Goal: Find specific page/section: Find specific page/section

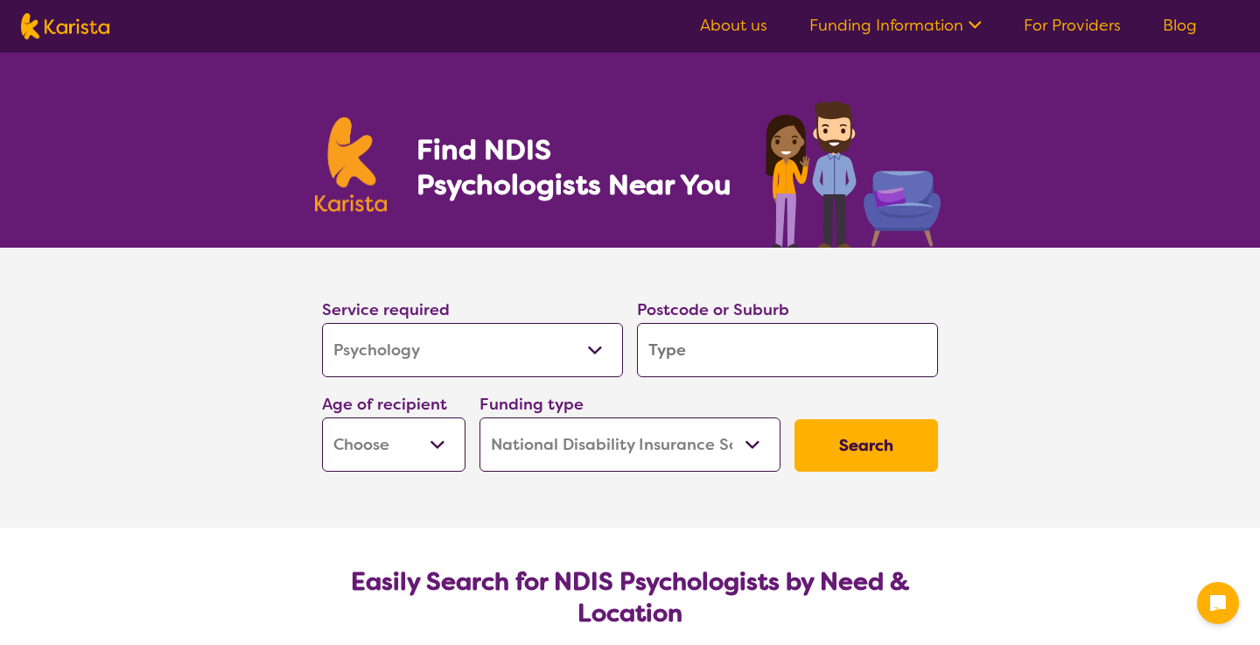
select select "Psychology"
select select "NDIS"
select select "Psychology"
select select "NDIS"
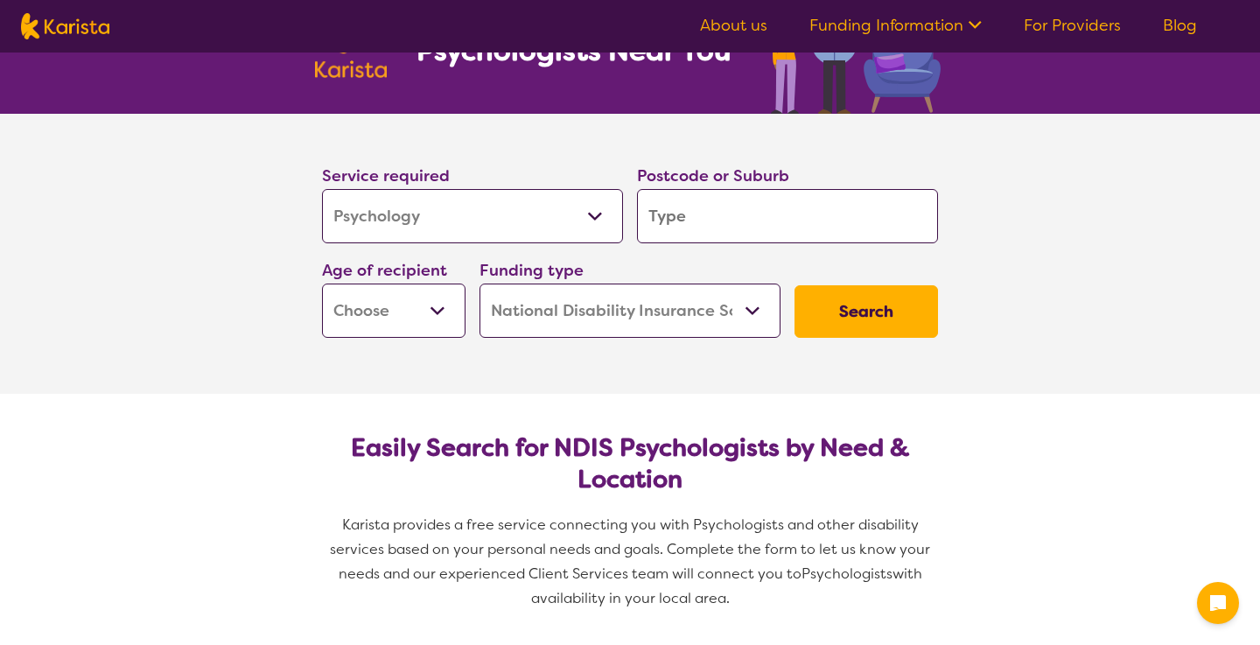
scroll to position [134, 0]
click at [718, 229] on input "search" at bounding box center [787, 216] width 301 height 54
type input "m"
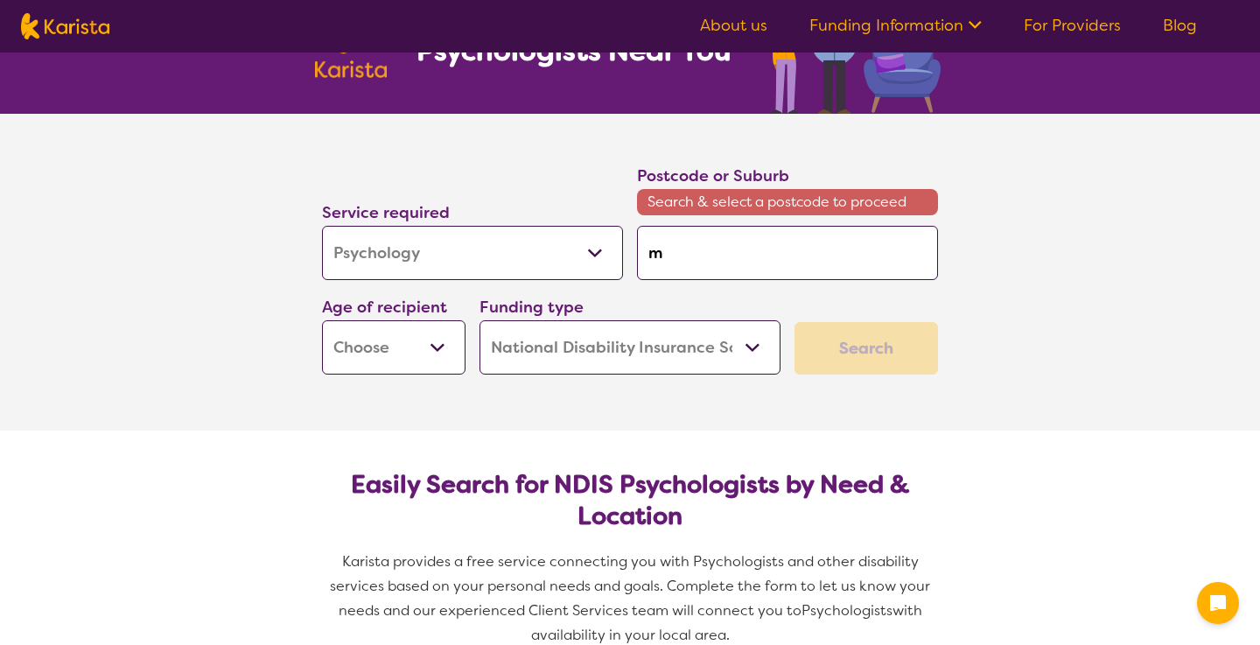
type input "mu"
type input "mun"
type input "muns"
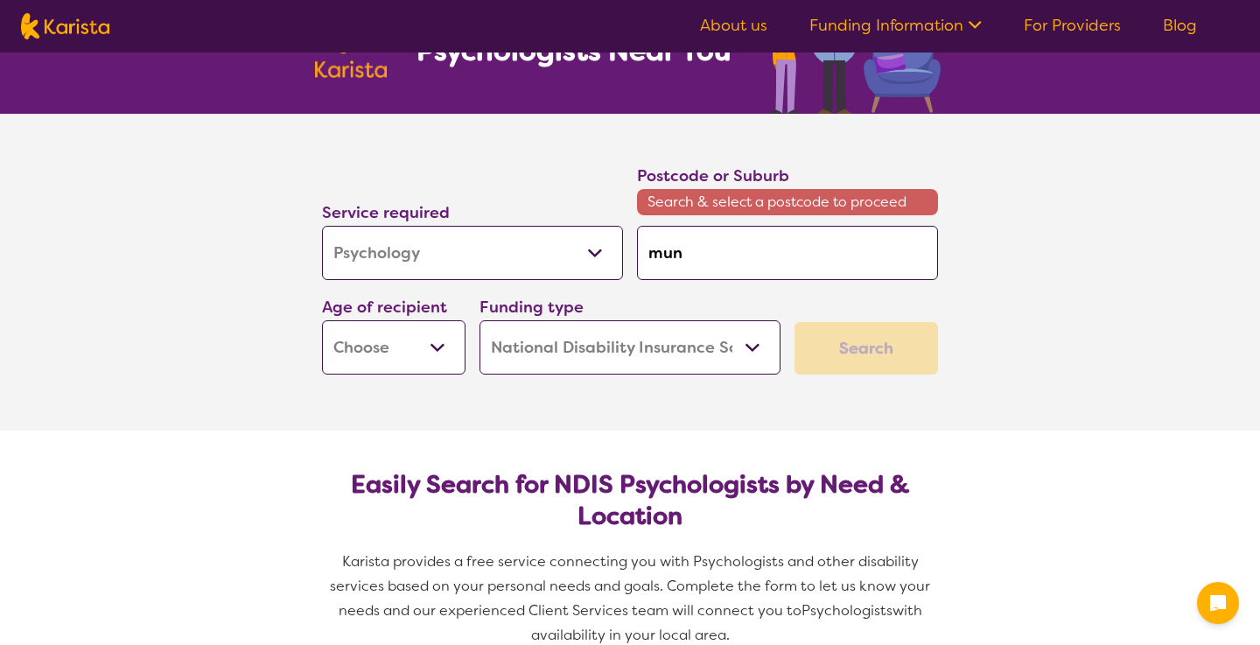
type input "muns"
type input "munst"
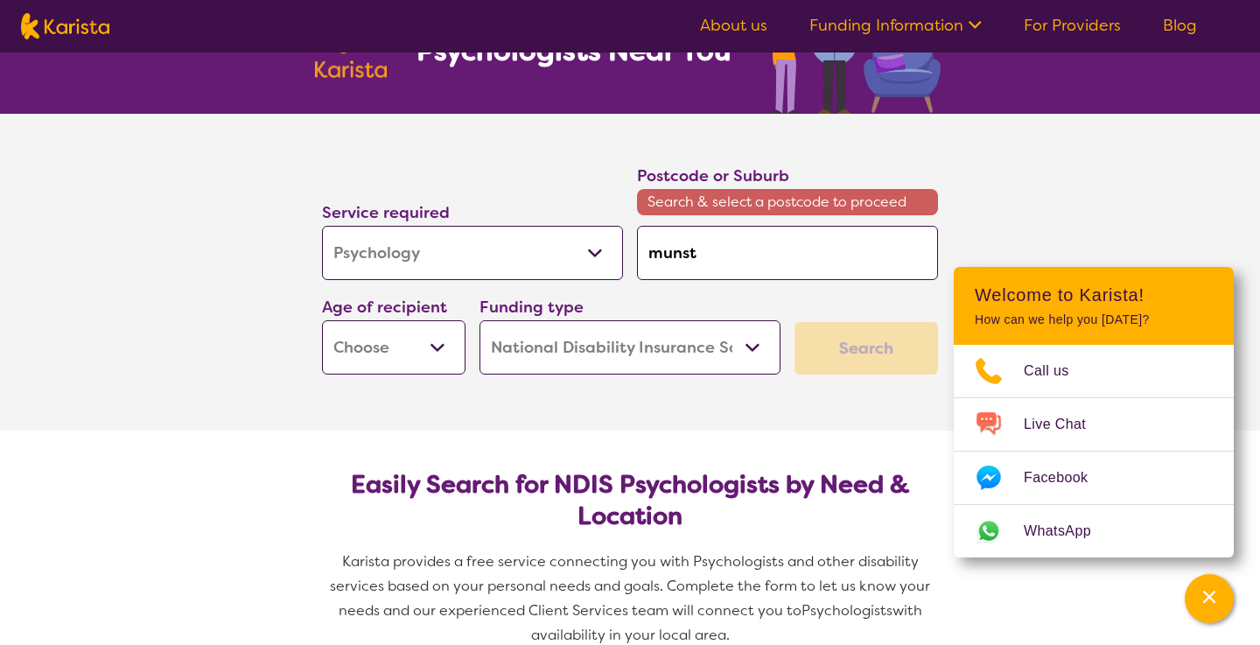
type input "munsta"
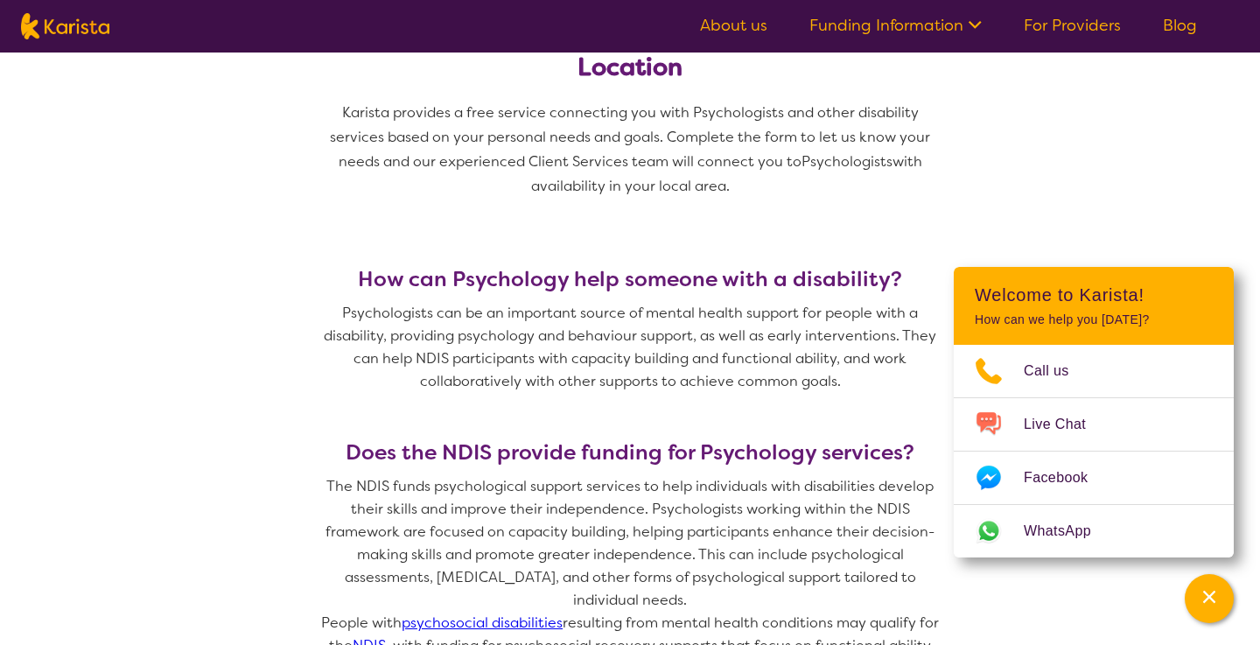
scroll to position [55, 0]
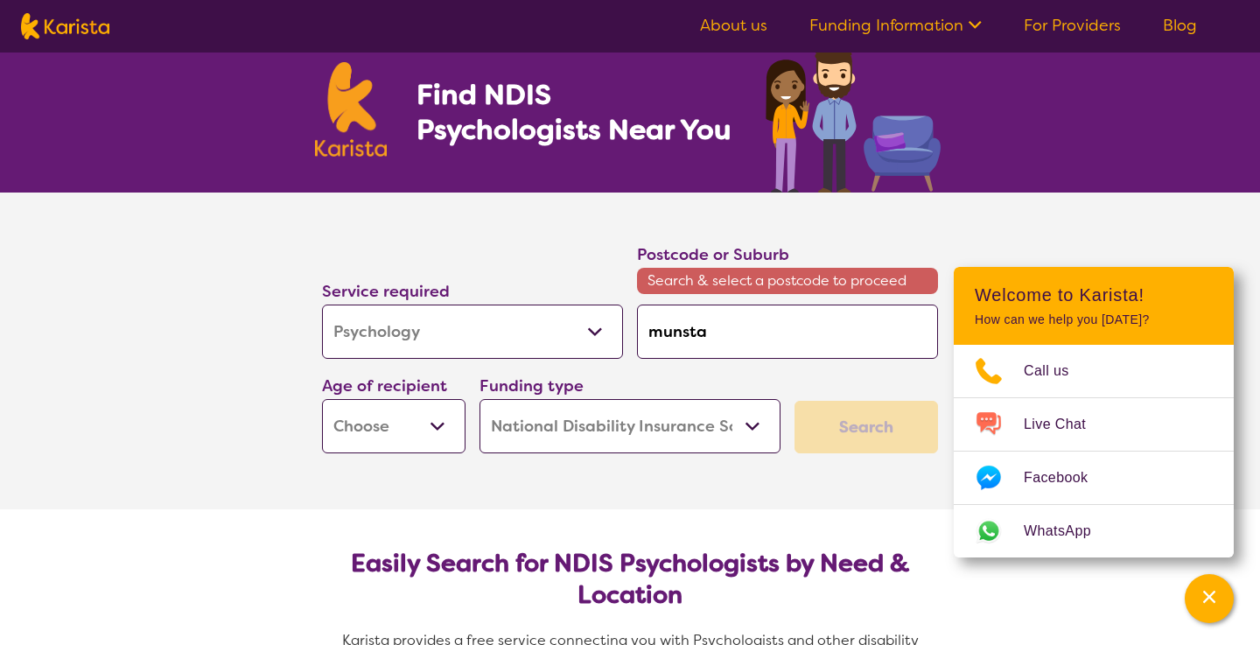
drag, startPoint x: 701, startPoint y: 335, endPoint x: 570, endPoint y: 335, distance: 130.3
click at [570, 335] on div "Service required Allied Health Assistant Assessment (ADHD or Autism) Behaviour …" at bounding box center [630, 347] width 630 height 226
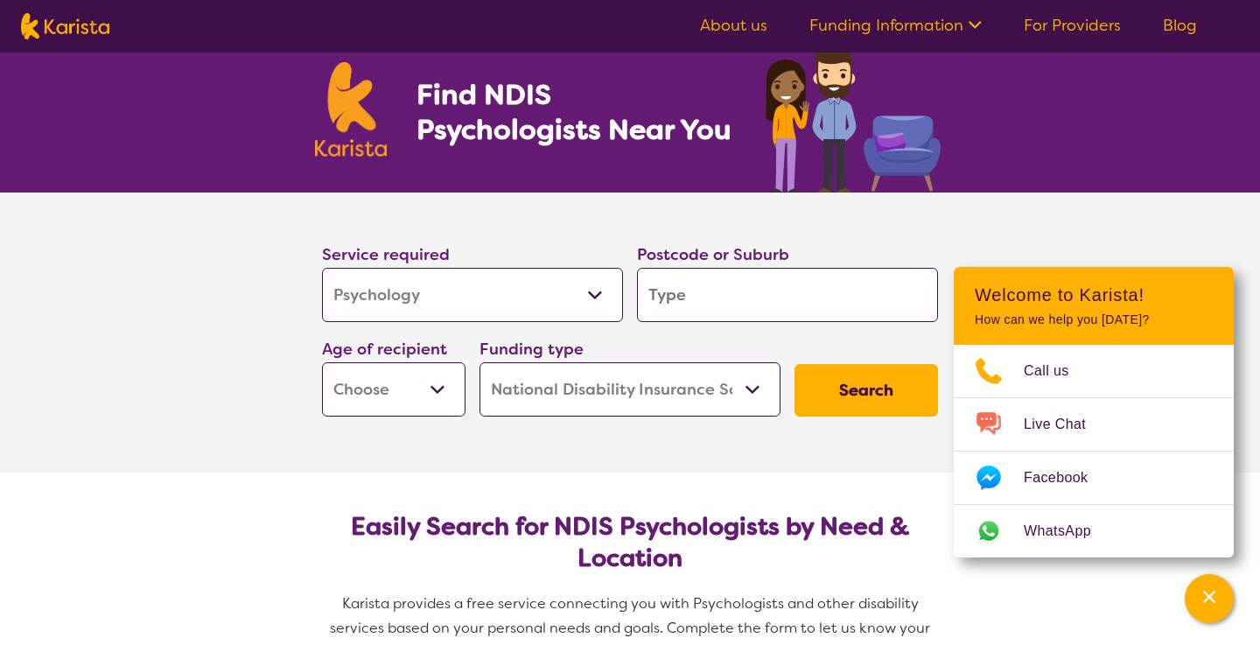
type input "M"
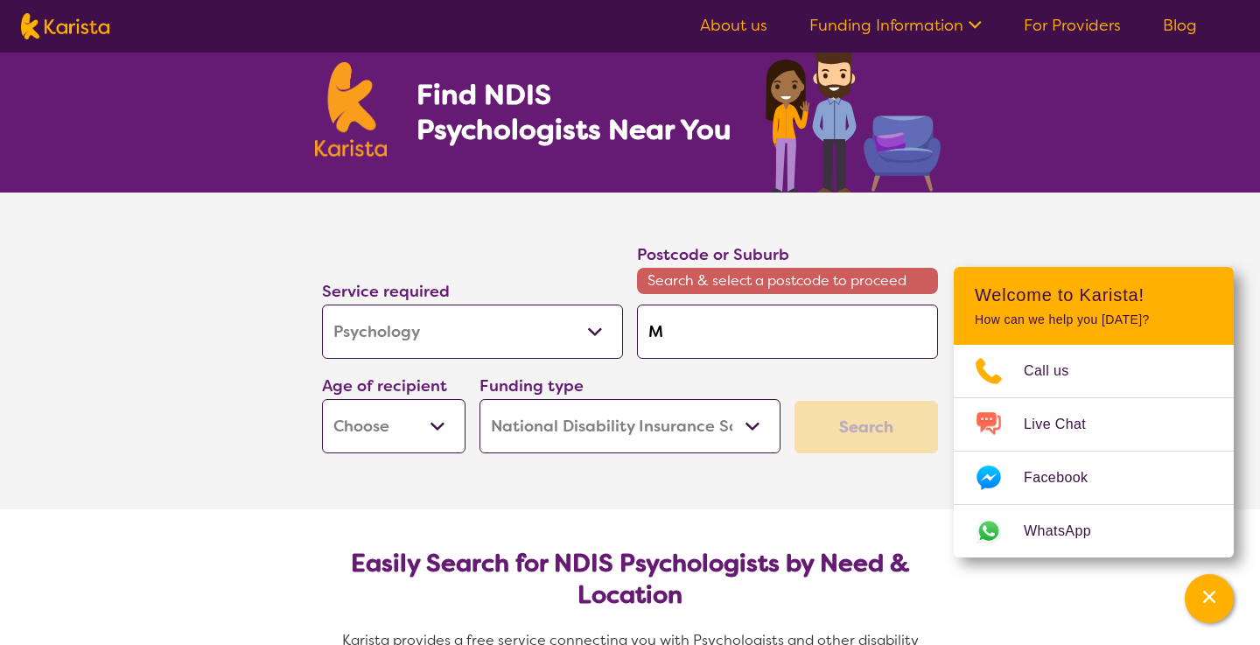
type input "Mu"
type input "Mun"
type input "Muns"
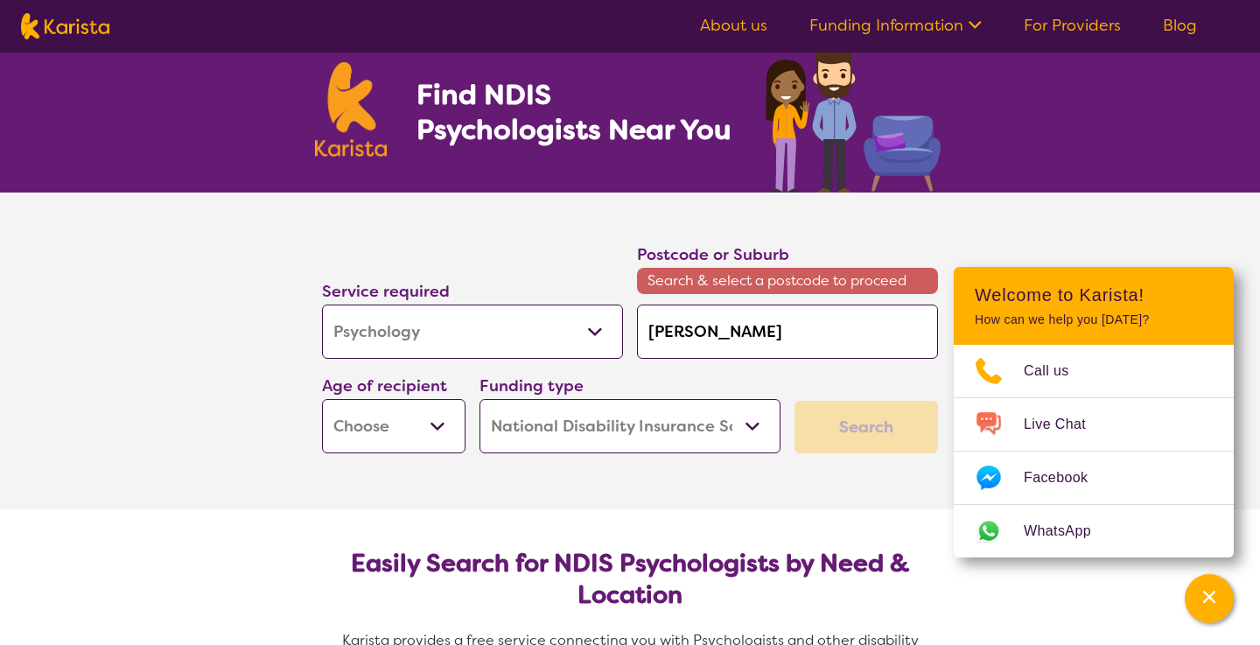
type input "Muns"
type input "Munst"
type input "Munsta"
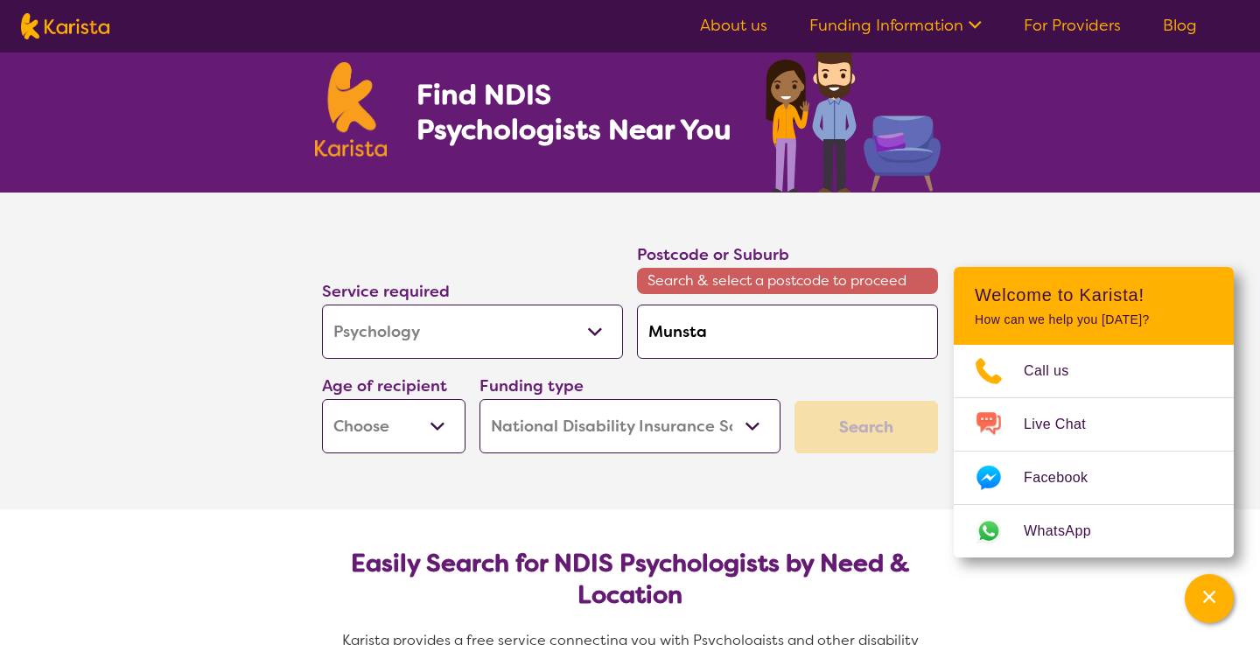
type input "Munsta"
click at [452, 332] on select "Allied Health Assistant Assessment (ADHD or Autism) Behaviour support Counselli…" at bounding box center [472, 331] width 301 height 54
click at [322, 304] on select "Allied Health Assistant Assessment (ADHD or Autism) Behaviour support Counselli…" at bounding box center [472, 331] width 301 height 54
click at [681, 443] on select "Home Care Package (HCP) National Disability Insurance Scheme (NDIS) I don't know" at bounding box center [629, 426] width 301 height 54
click at [418, 427] on select "Early Childhood - 0 to 9 Child - 10 to 11 Adolescent - 12 to 17 Adult - 18 to 6…" at bounding box center [393, 426] width 143 height 54
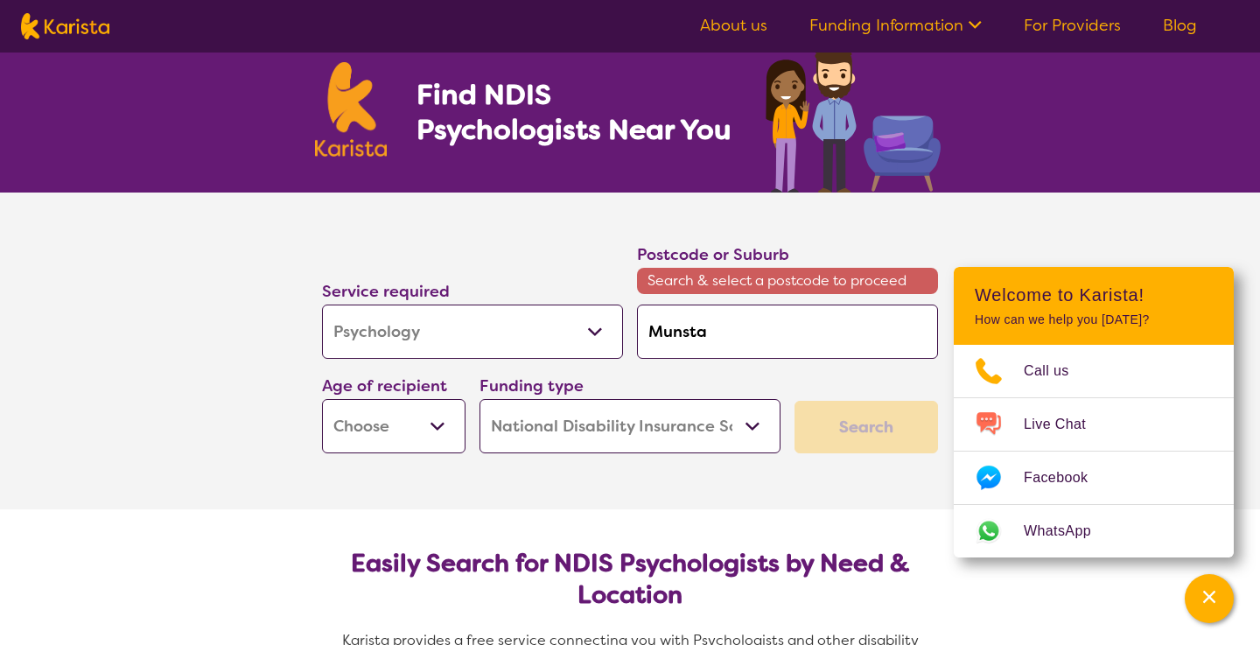
select select "AD"
click at [322, 399] on select "Early Childhood - 0 to 9 Child - 10 to 11 Adolescent - 12 to 17 Adult - 18 to 6…" at bounding box center [393, 426] width 143 height 54
select select "AD"
click at [786, 354] on input "Munsta" at bounding box center [787, 331] width 301 height 54
drag, startPoint x: 757, startPoint y: 331, endPoint x: 551, endPoint y: 325, distance: 205.6
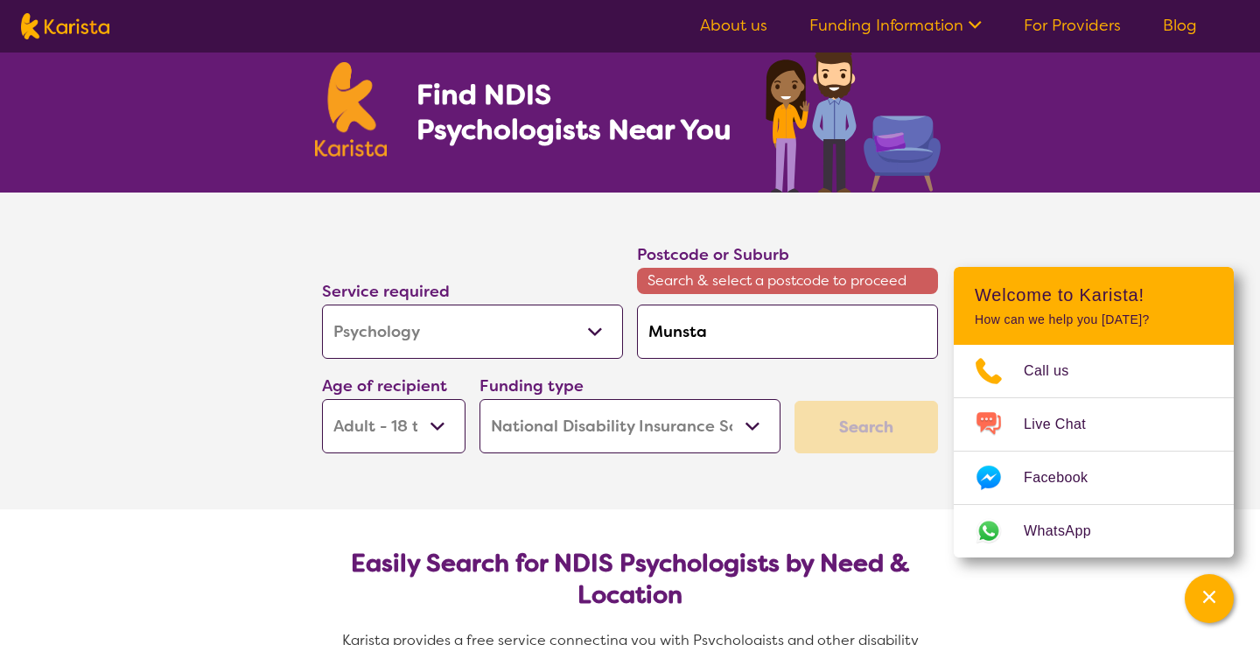
click at [551, 325] on div "Service required Allied Health Assistant Assessment (ADHD or Autism) Behaviour …" at bounding box center [630, 347] width 630 height 226
type input "6"
type input "61"
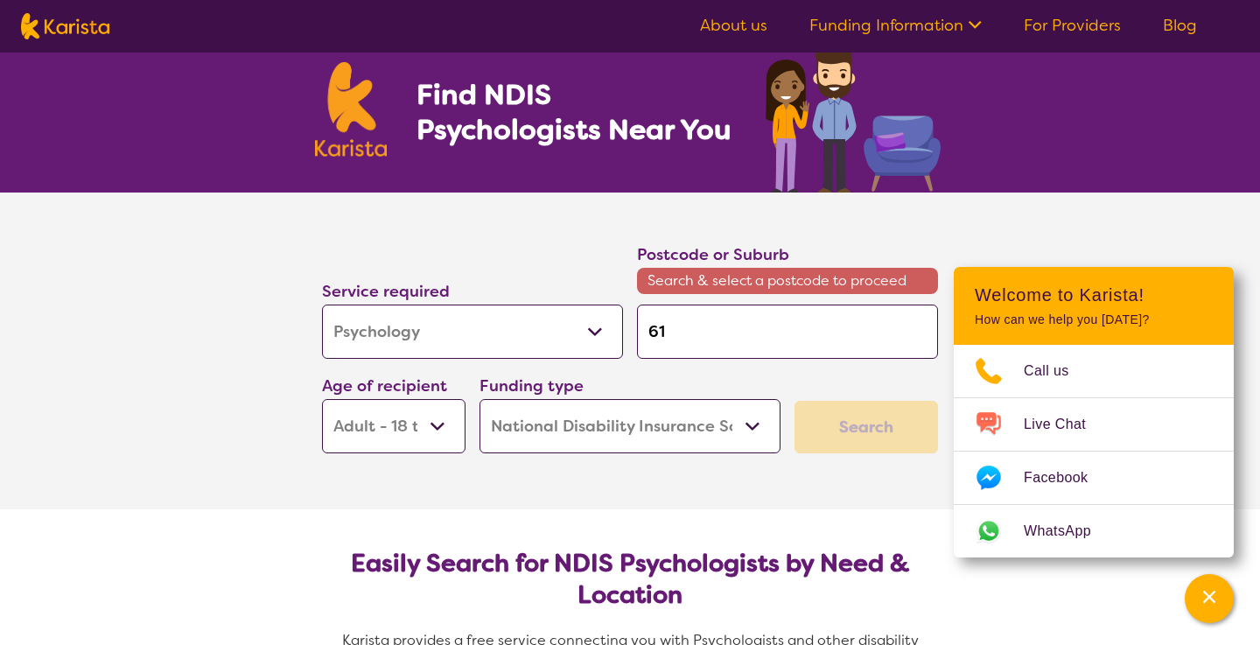
type input "616"
type input "6166"
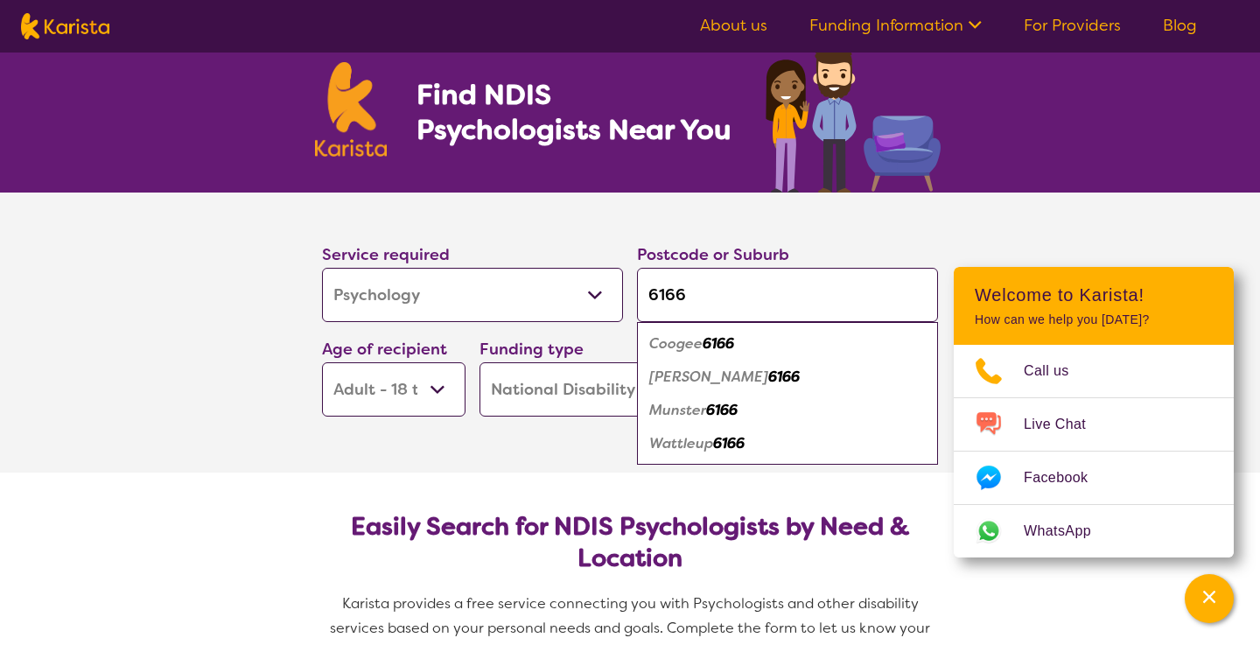
type input "6166"
click at [685, 411] on em "Munster" at bounding box center [677, 410] width 57 height 18
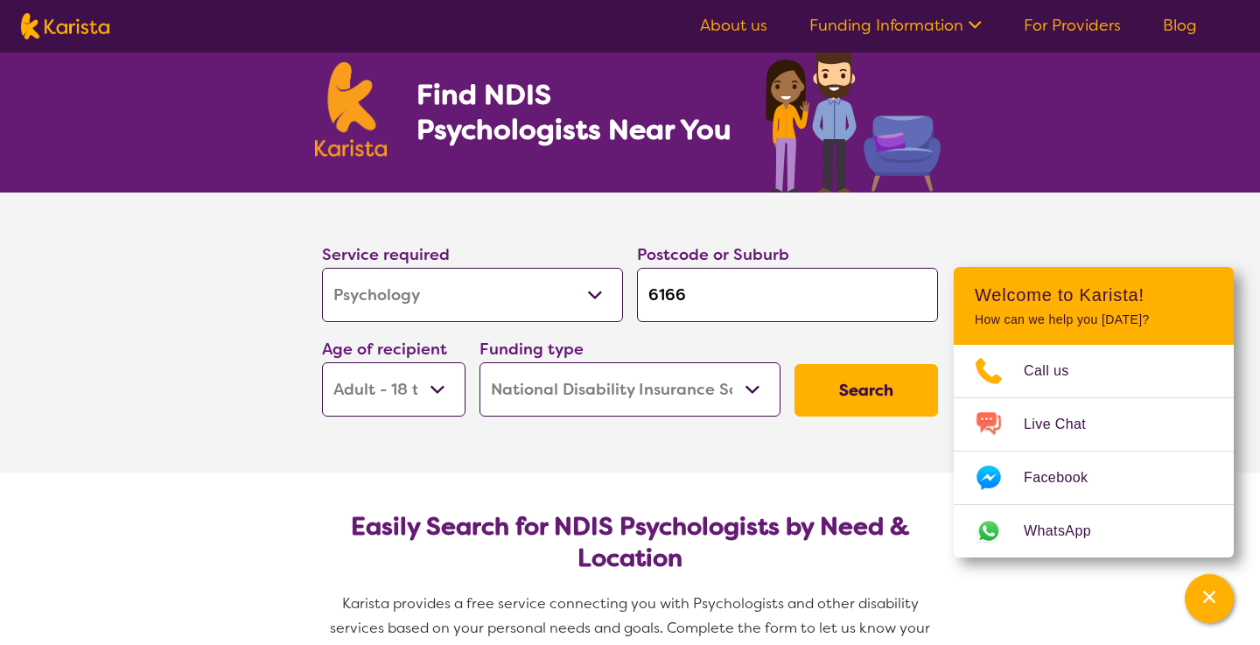
click at [869, 395] on button "Search" at bounding box center [865, 390] width 143 height 52
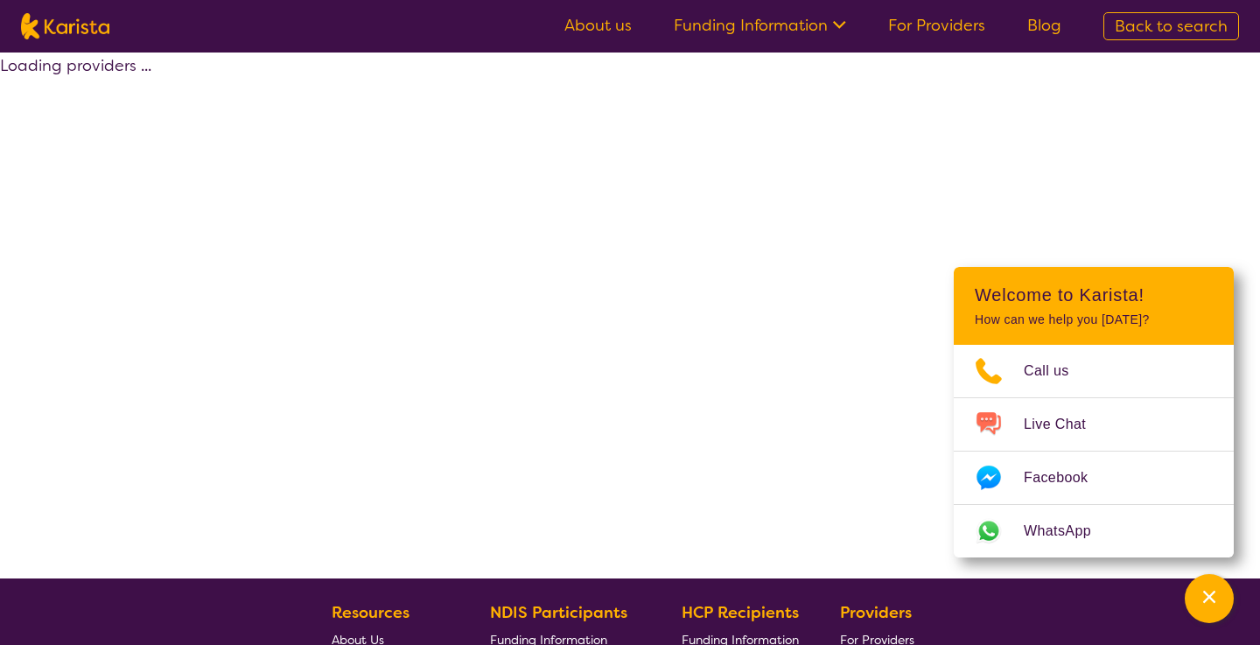
select select "by_score"
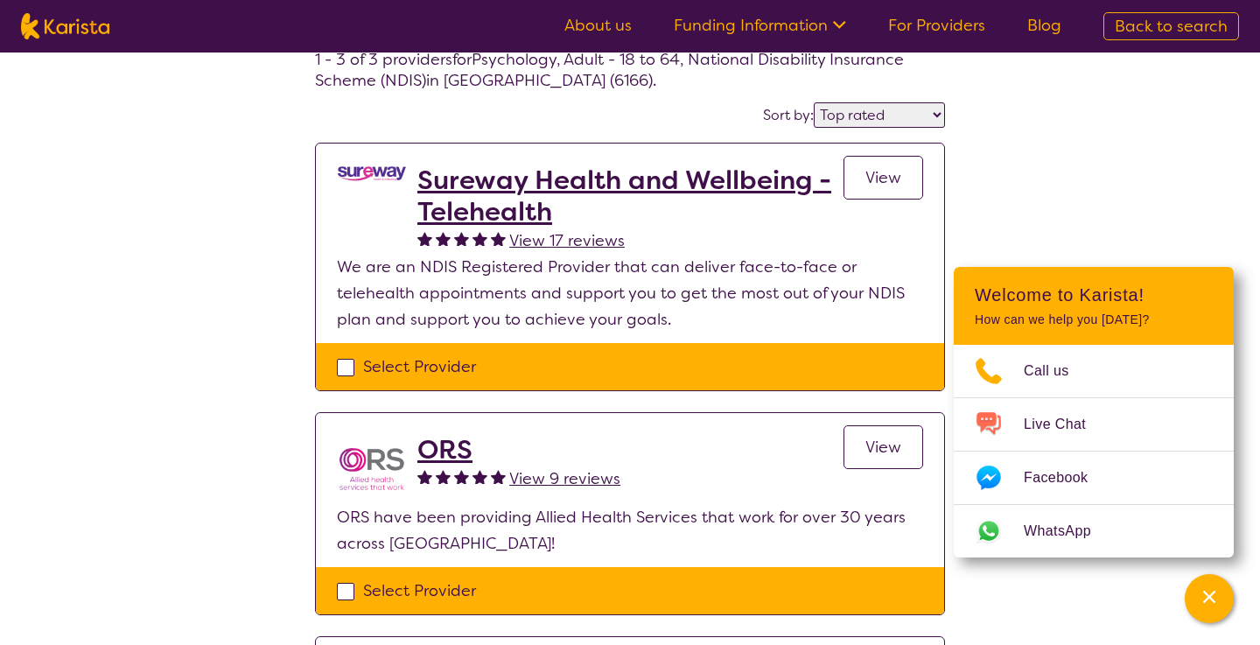
scroll to position [66, 0]
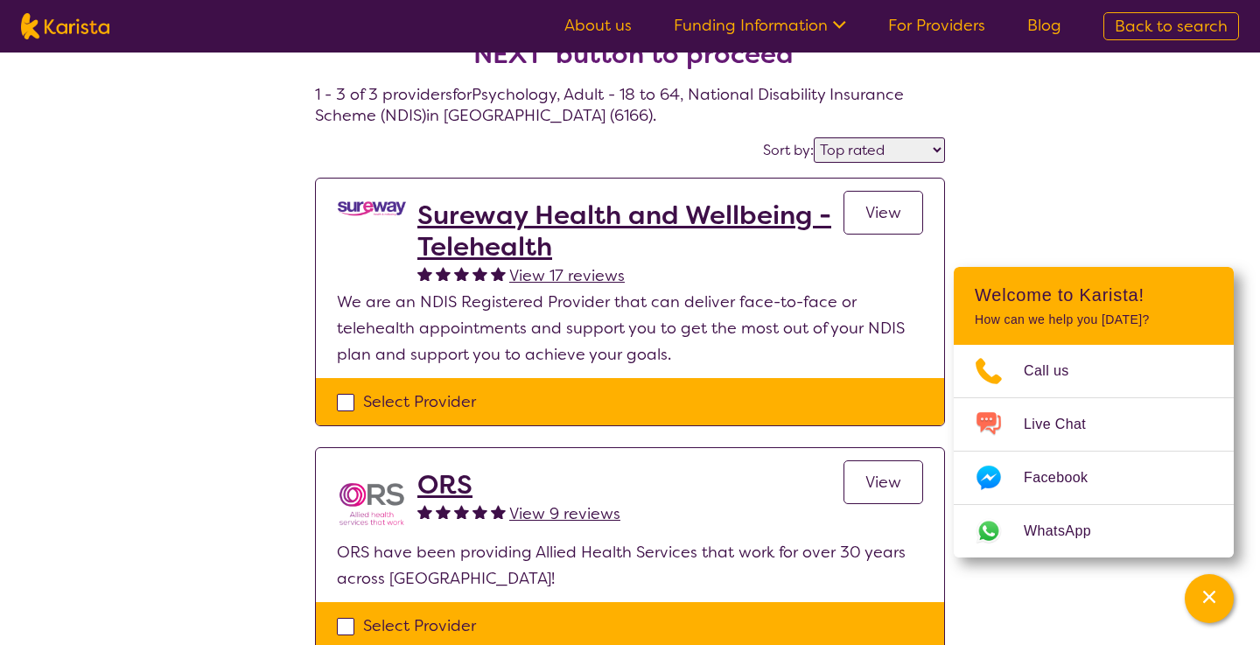
click at [503, 228] on h2 "Sureway Health and Wellbeing - Telehealth" at bounding box center [630, 230] width 426 height 63
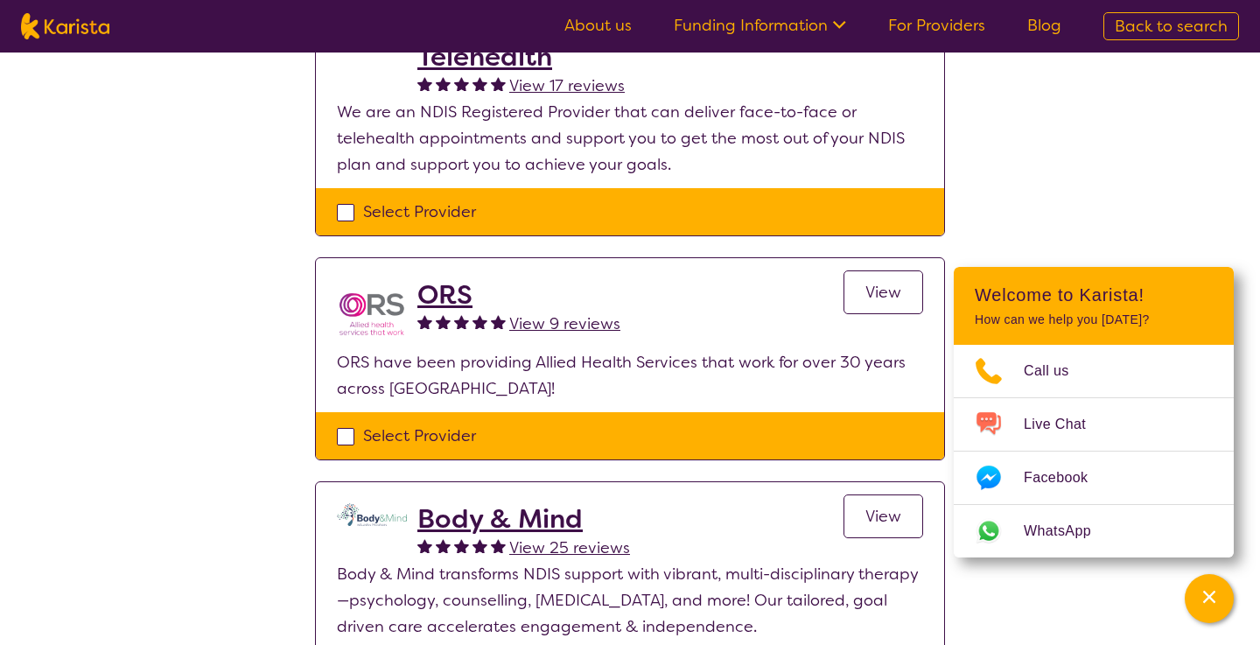
scroll to position [277, 0]
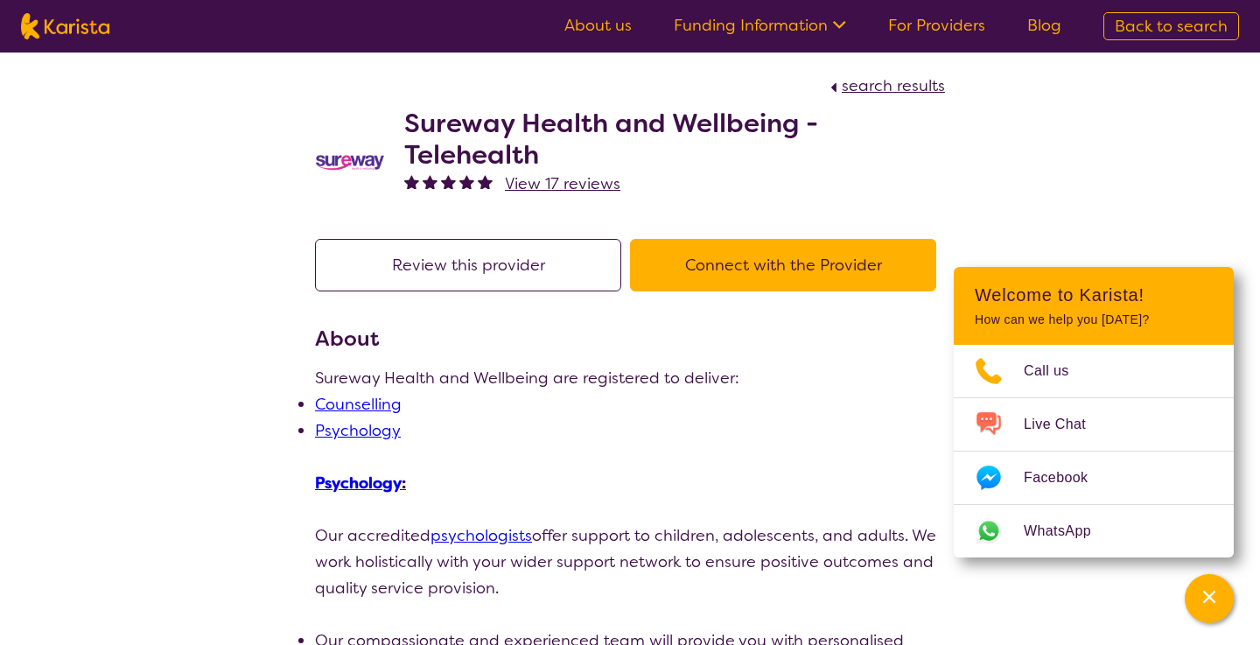
scroll to position [3, 0]
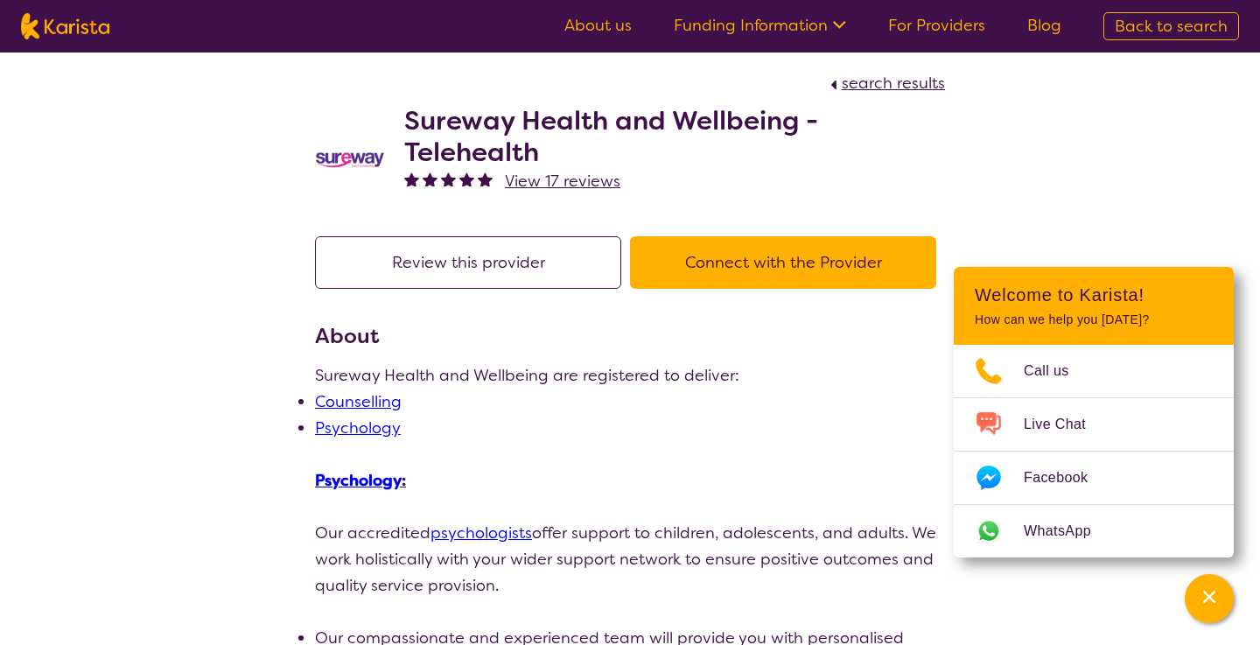
click at [728, 259] on button "Connect with the Provider" at bounding box center [783, 262] width 306 height 52
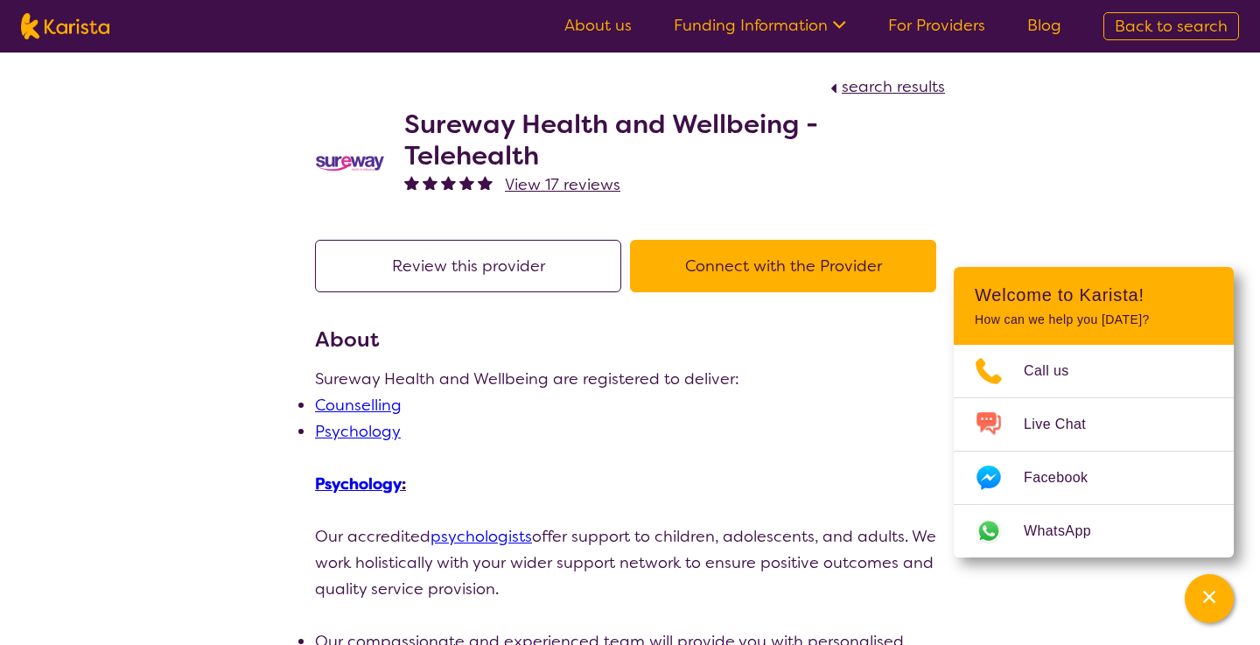
scroll to position [3, 0]
